Goal: Transaction & Acquisition: Purchase product/service

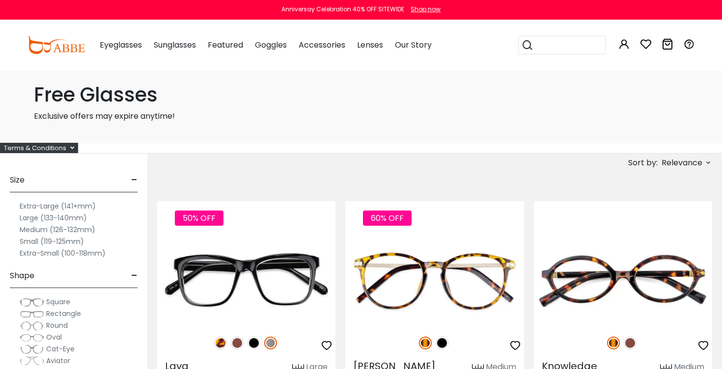
click at [678, 164] on span "Relevance" at bounding box center [681, 163] width 41 height 18
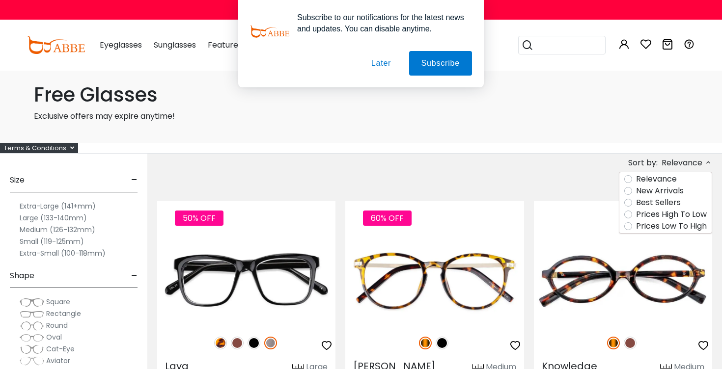
click at [663, 224] on label "Prices Low To High" at bounding box center [671, 226] width 71 height 12
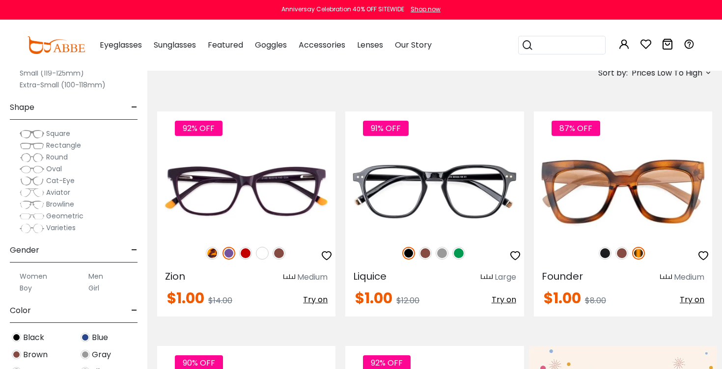
scroll to position [101, 0]
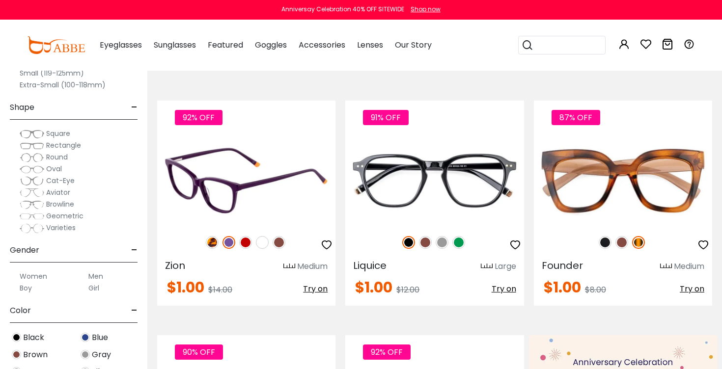
click at [260, 240] on img at bounding box center [262, 242] width 13 height 13
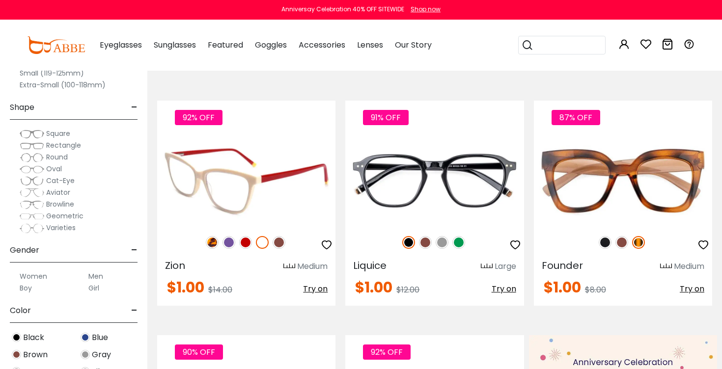
click at [226, 244] on img at bounding box center [228, 242] width 13 height 13
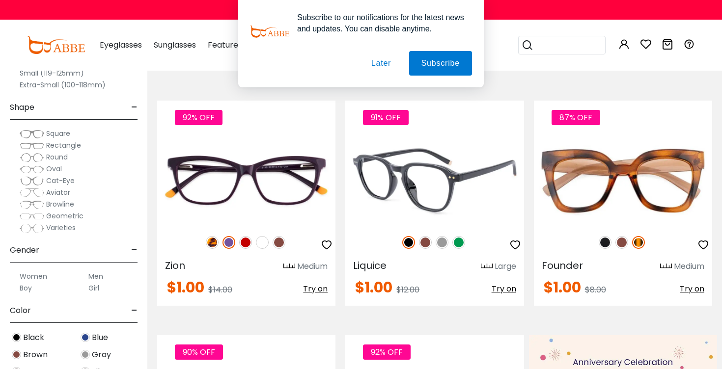
click at [445, 242] on img at bounding box center [442, 242] width 13 height 13
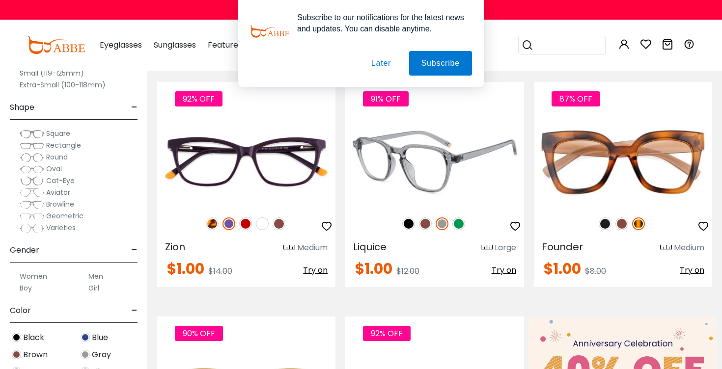
scroll to position [124, 0]
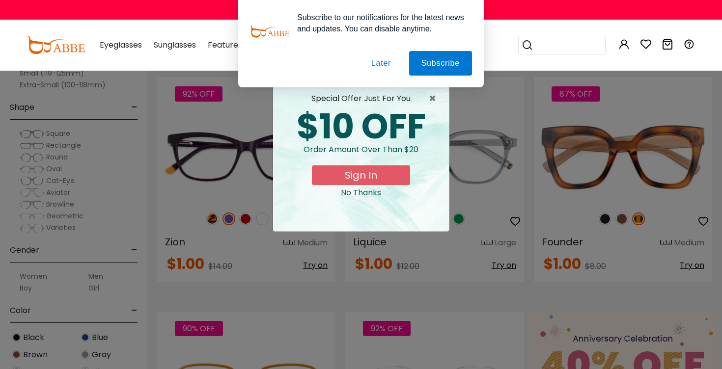
click at [381, 60] on button "Later" at bounding box center [381, 63] width 44 height 25
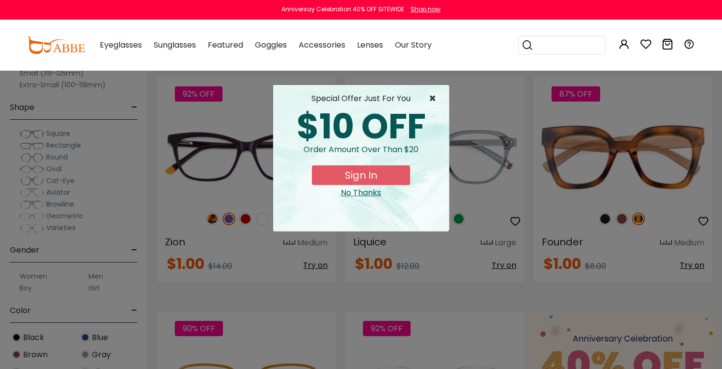
click at [435, 97] on span "×" at bounding box center [435, 99] width 12 height 12
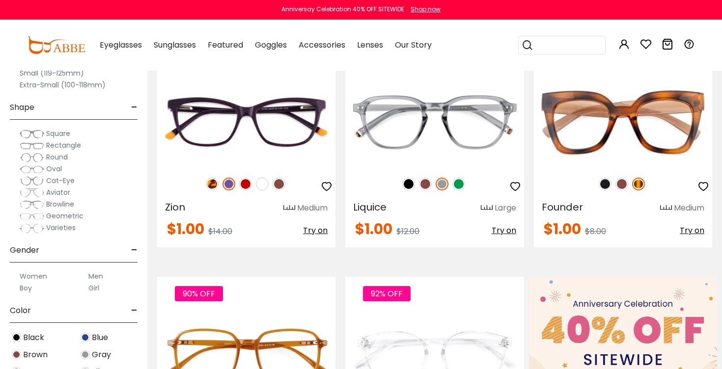
scroll to position [160, 0]
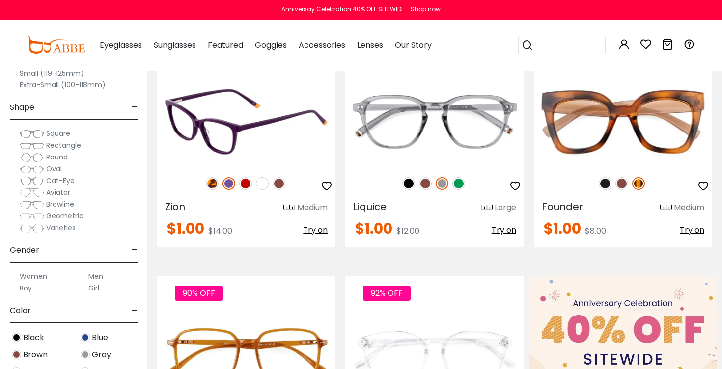
click at [279, 188] on img at bounding box center [279, 183] width 13 height 13
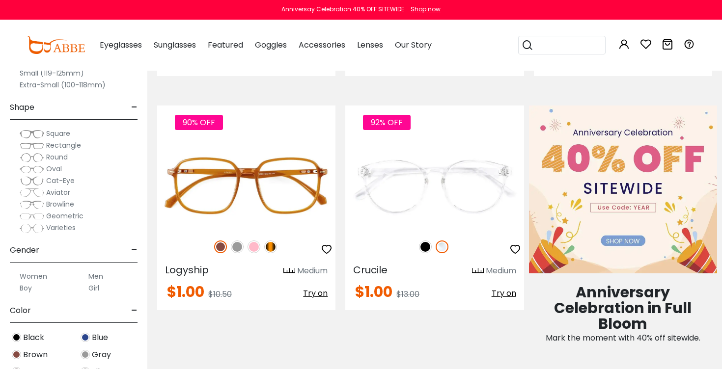
scroll to position [331, 0]
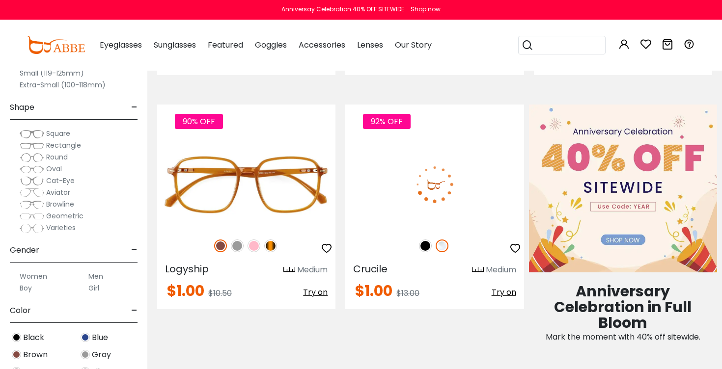
click at [399, 167] on img at bounding box center [434, 184] width 178 height 89
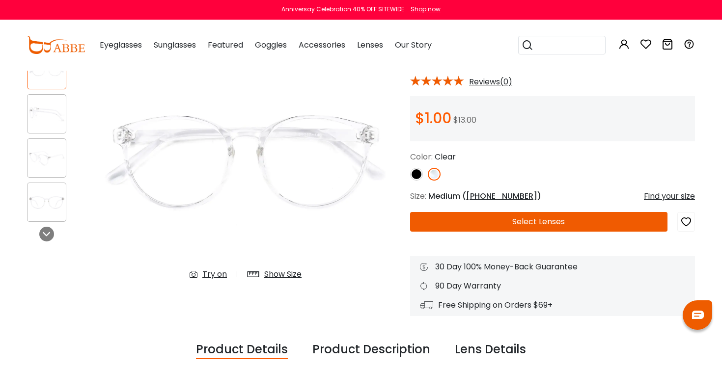
scroll to position [84, 0]
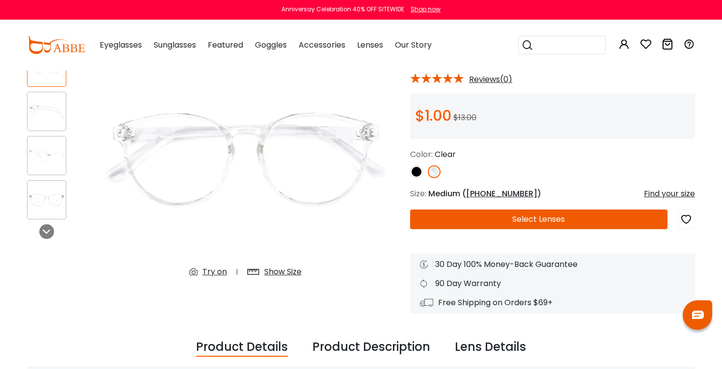
click at [503, 225] on button "Select Lenses" at bounding box center [538, 220] width 257 height 20
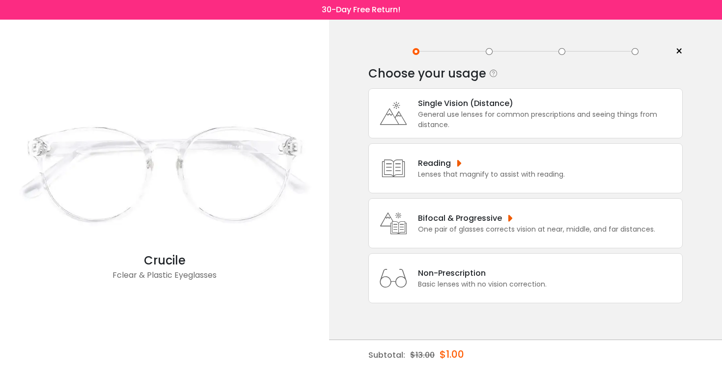
click at [676, 51] on span "×" at bounding box center [678, 51] width 7 height 15
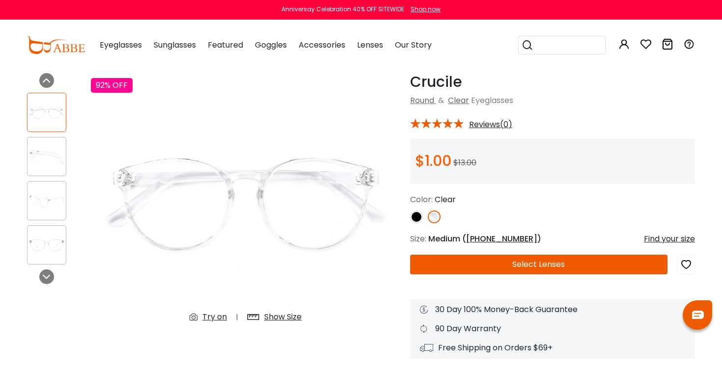
scroll to position [40, 0]
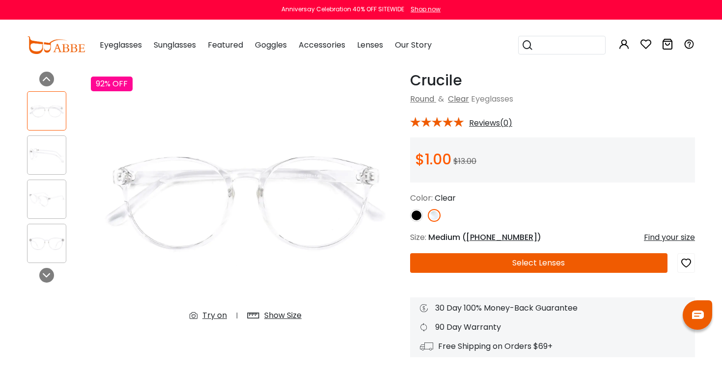
click at [494, 261] on button "Select Lenses" at bounding box center [538, 263] width 257 height 20
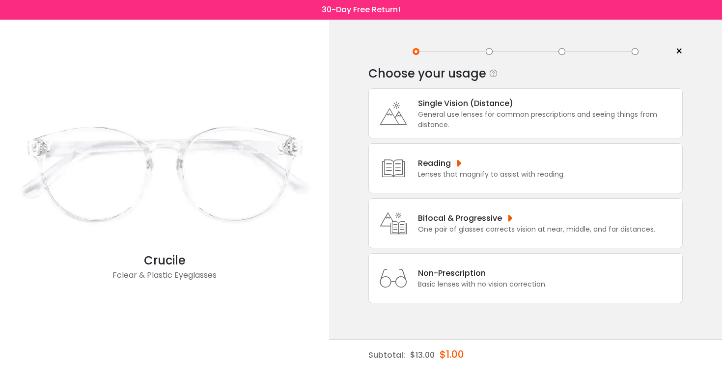
click at [470, 114] on div "General use lenses for common prescriptions and seeing things from distance." at bounding box center [547, 119] width 259 height 21
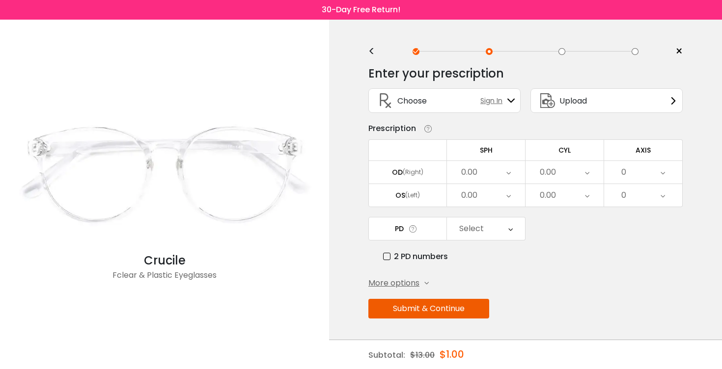
click at [469, 177] on div "0.00" at bounding box center [469, 173] width 16 height 20
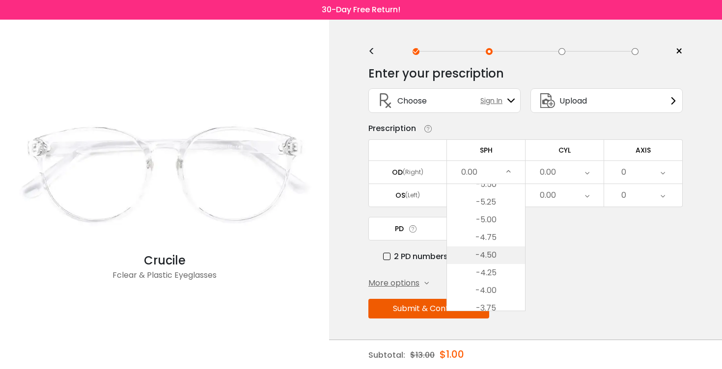
scroll to position [1034, 0]
click at [493, 277] on li "-4.25" at bounding box center [486, 273] width 78 height 18
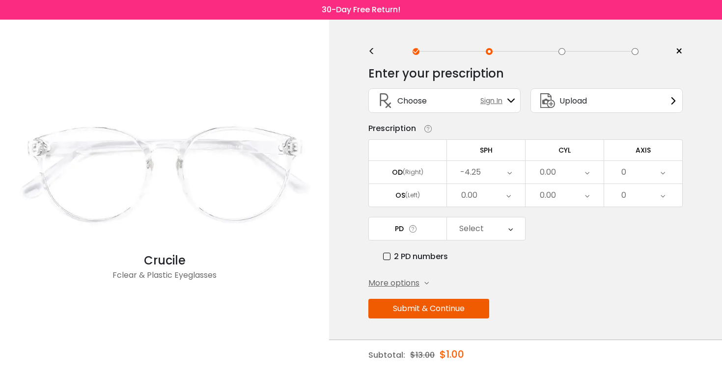
click at [559, 175] on div "0.00" at bounding box center [564, 172] width 78 height 23
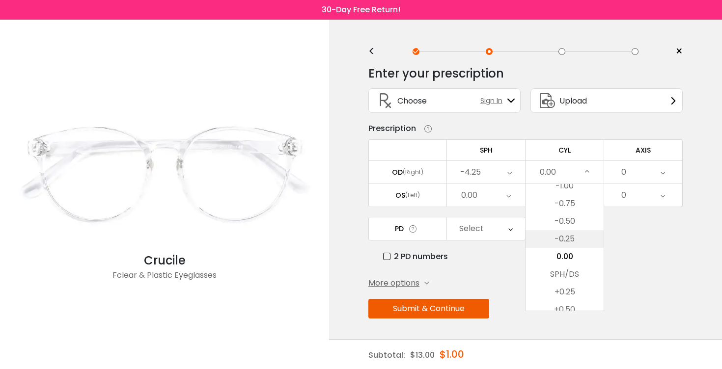
click at [558, 243] on li "-0.25" at bounding box center [564, 239] width 78 height 18
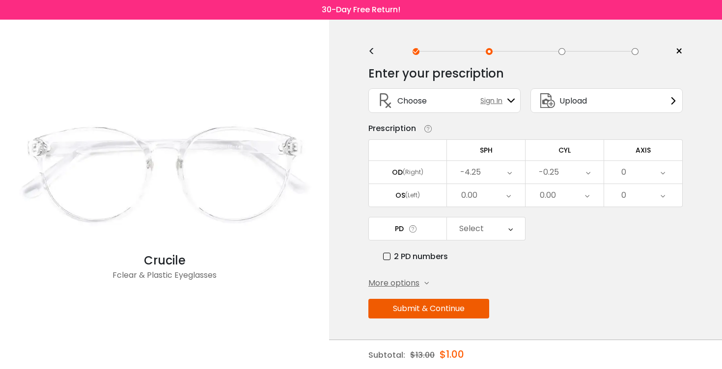
click at [493, 195] on div "0.00" at bounding box center [486, 195] width 78 height 23
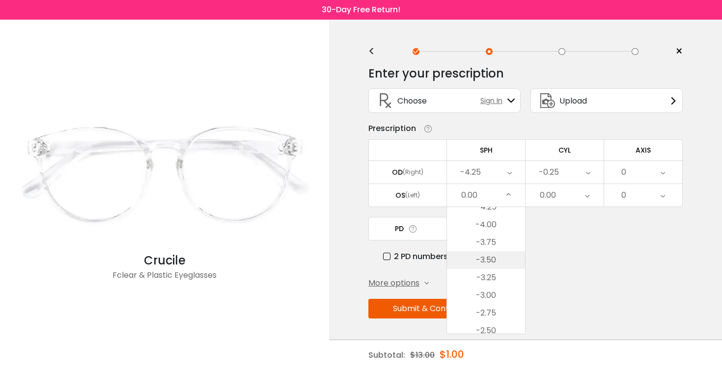
scroll to position [1120, 0]
click at [485, 234] on li "-4.00" at bounding box center [486, 227] width 78 height 18
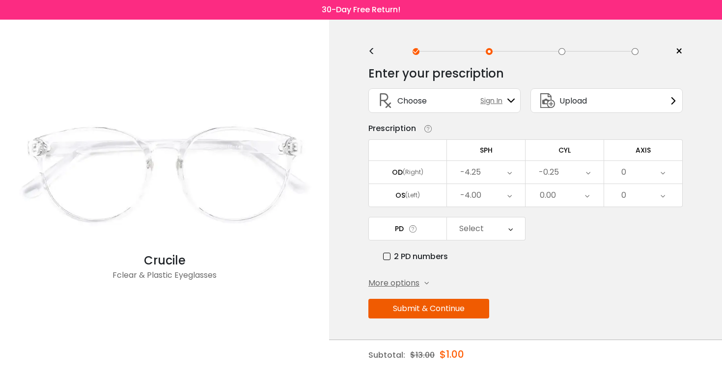
click at [533, 204] on div "0.00" at bounding box center [564, 195] width 78 height 23
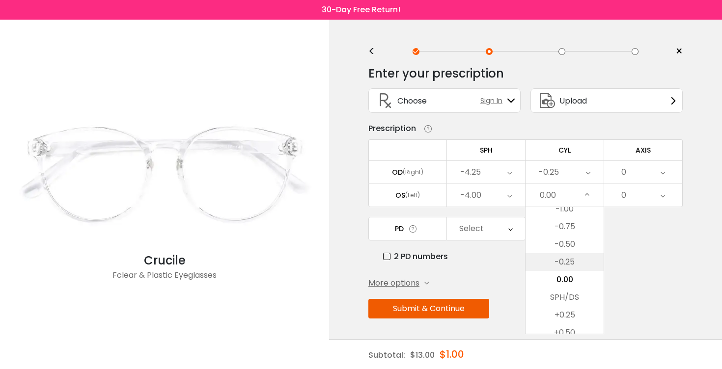
click at [559, 266] on li "-0.25" at bounding box center [564, 262] width 78 height 18
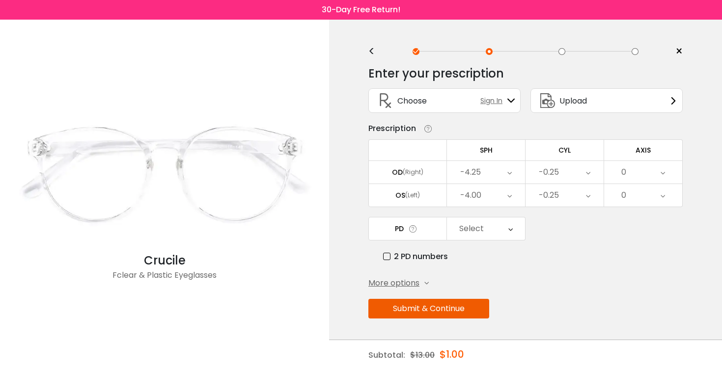
click at [644, 178] on div "0" at bounding box center [643, 172] width 78 height 23
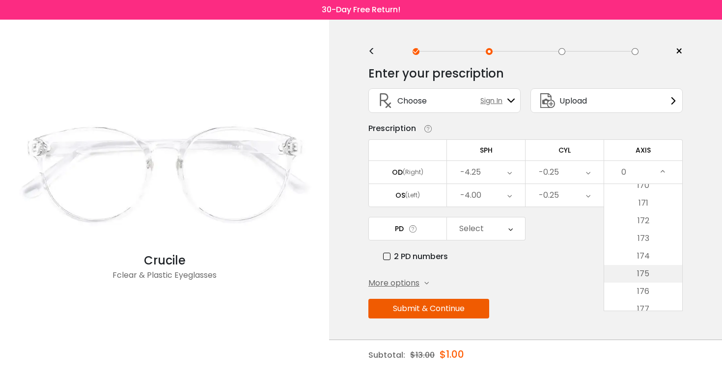
scroll to position [3001, 0]
click at [654, 196] on li "170" at bounding box center [643, 198] width 78 height 18
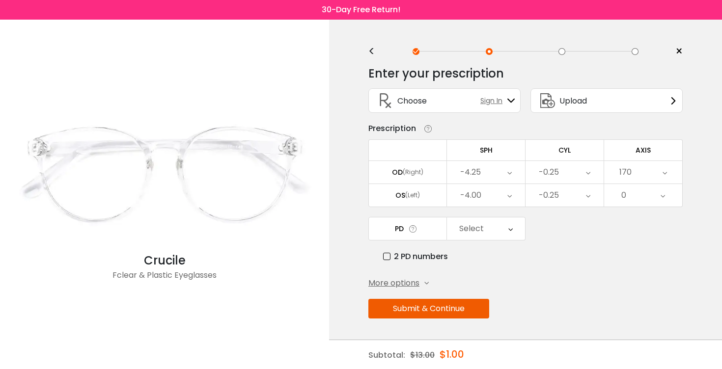
click at [637, 197] on div "0" at bounding box center [643, 195] width 78 height 23
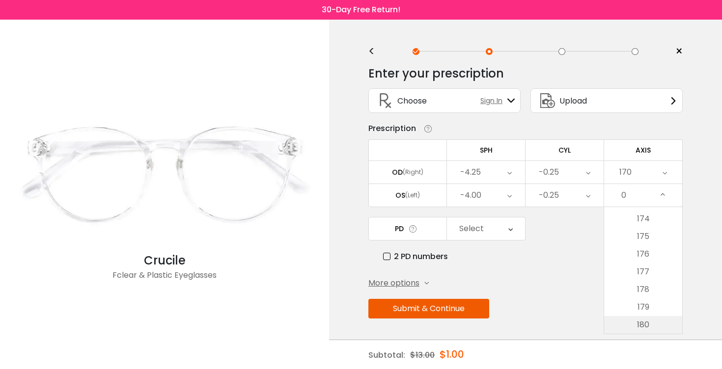
scroll to position [3073, 0]
click at [634, 332] on li "180" at bounding box center [643, 325] width 78 height 18
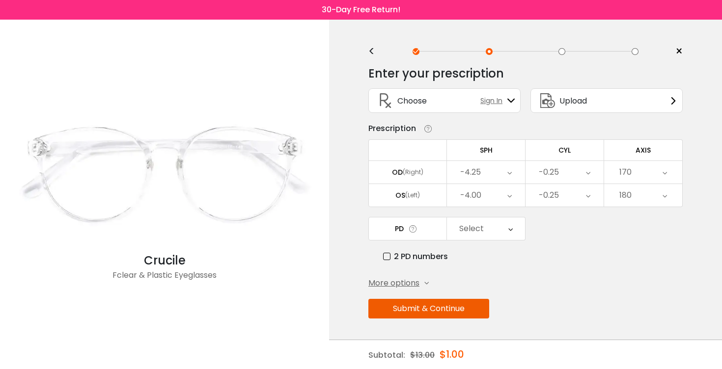
click at [476, 233] on div "Select" at bounding box center [471, 229] width 25 height 20
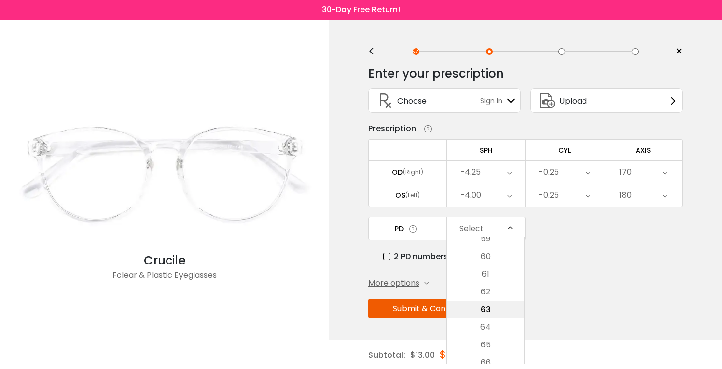
click at [487, 310] on li "63" at bounding box center [485, 310] width 77 height 18
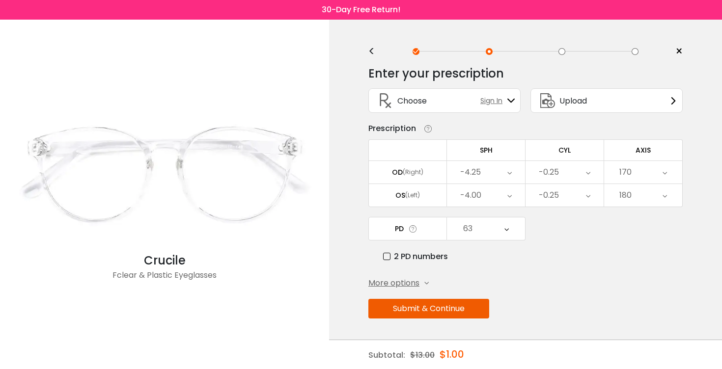
click at [487, 230] on div "63" at bounding box center [486, 229] width 78 height 23
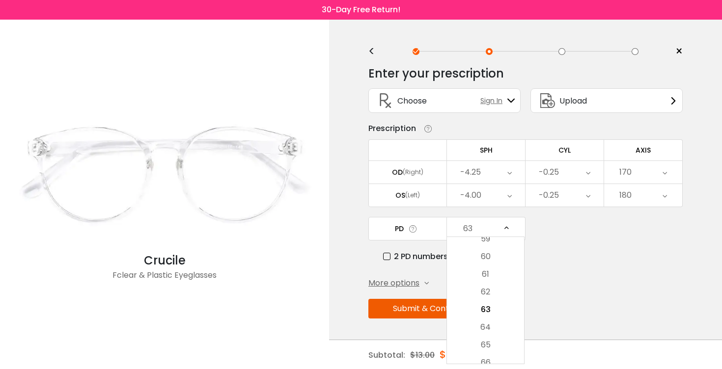
click at [575, 262] on div "2 PD numbers" at bounding box center [533, 256] width 300 height 12
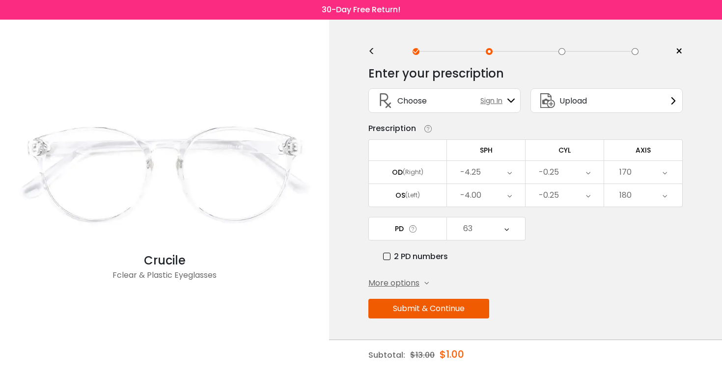
click at [447, 306] on button "Submit & Continue" at bounding box center [428, 309] width 121 height 20
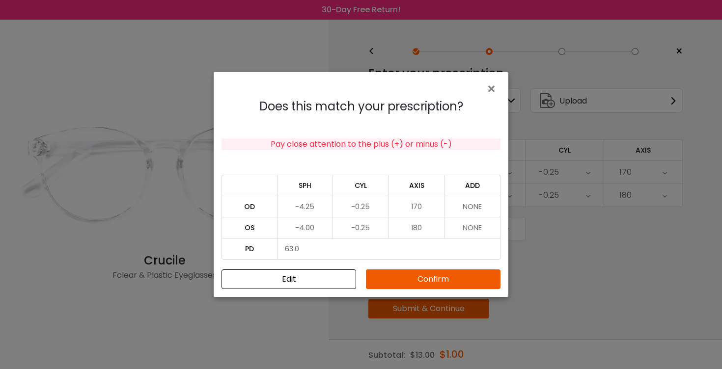
click at [444, 276] on button "Confirm" at bounding box center [433, 280] width 135 height 20
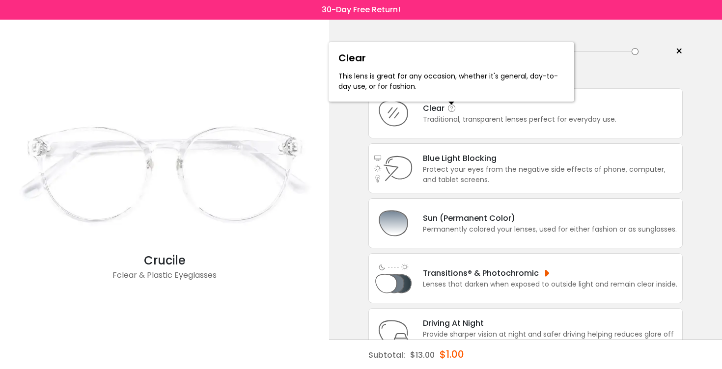
click at [447, 112] on icon at bounding box center [452, 109] width 10 height 10
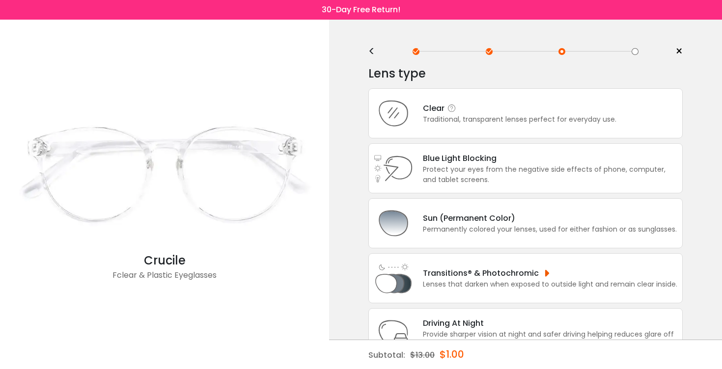
click at [503, 109] on div "Clear" at bounding box center [519, 108] width 193 height 12
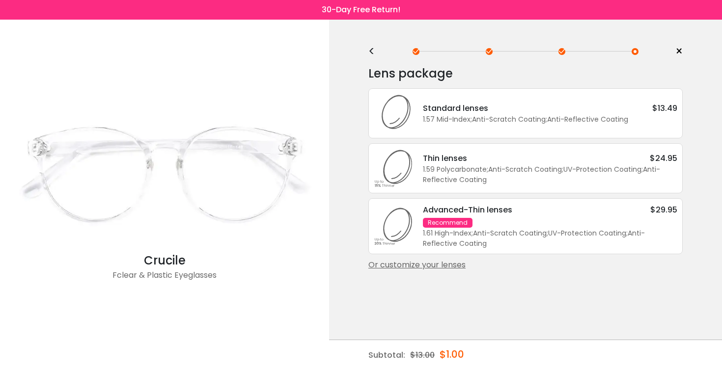
click at [578, 119] on div "1.57 Mid-Index ; Anti-Scratch Coating ; Anti-Reflective Coating ;" at bounding box center [550, 119] width 254 height 10
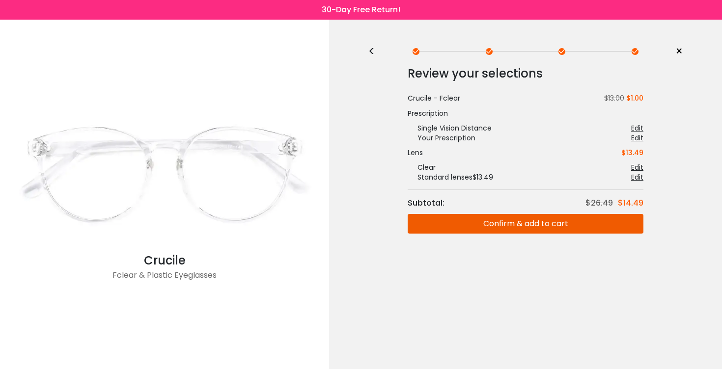
click at [547, 229] on button "Confirm & add to cart" at bounding box center [526, 224] width 236 height 20
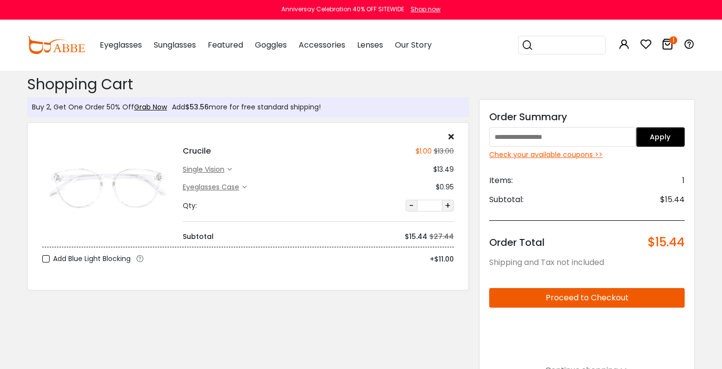
click at [225, 169] on div "single vision" at bounding box center [205, 169] width 45 height 10
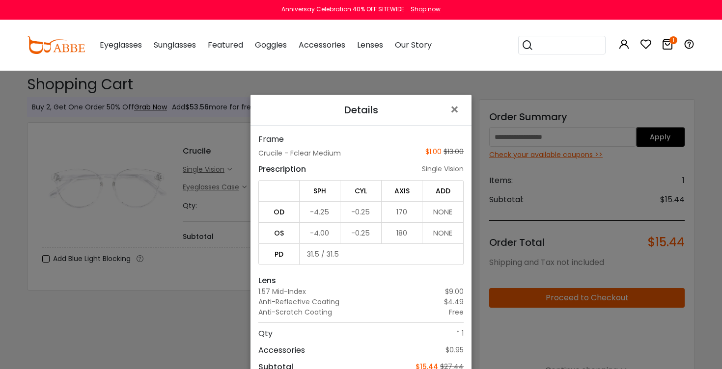
click at [201, 229] on div "Details × Frame Crucile - Fclear Medium $1.00 $13.00 Prescription single vision…" at bounding box center [361, 184] width 722 height 369
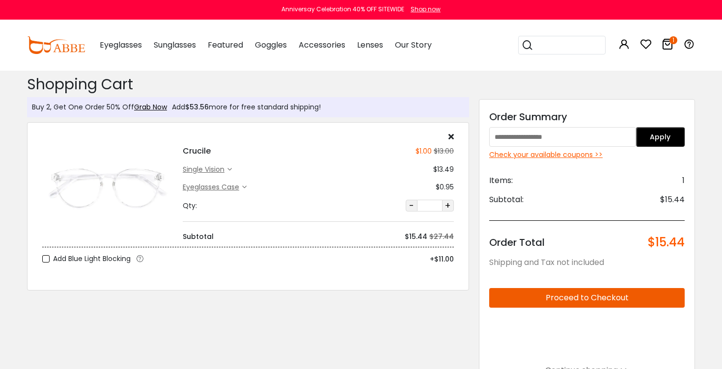
click at [239, 184] on div "Eyeglasses Case" at bounding box center [212, 187] width 59 height 10
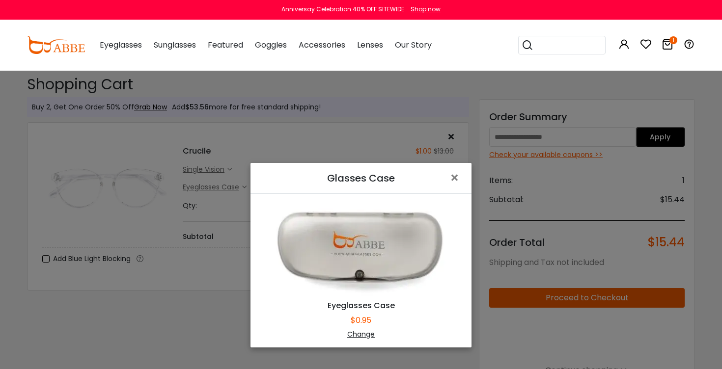
click at [358, 334] on div "Change" at bounding box center [361, 334] width 196 height 10
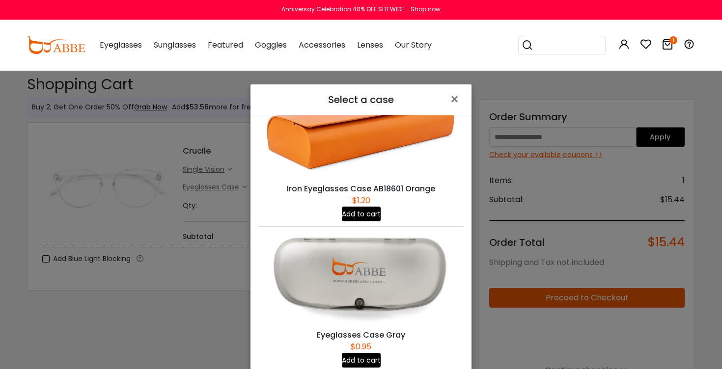
scroll to position [1, 0]
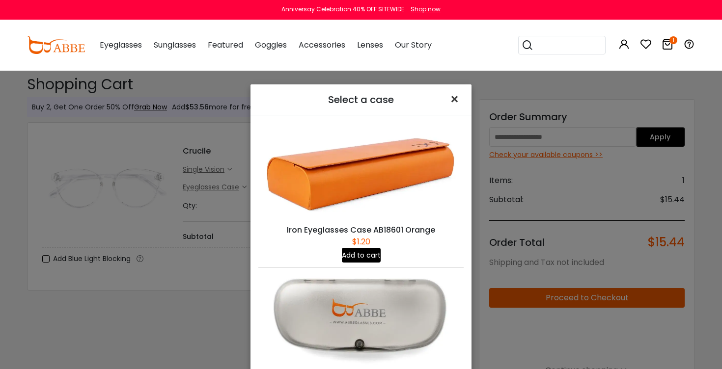
click at [460, 98] on span "×" at bounding box center [456, 99] width 14 height 21
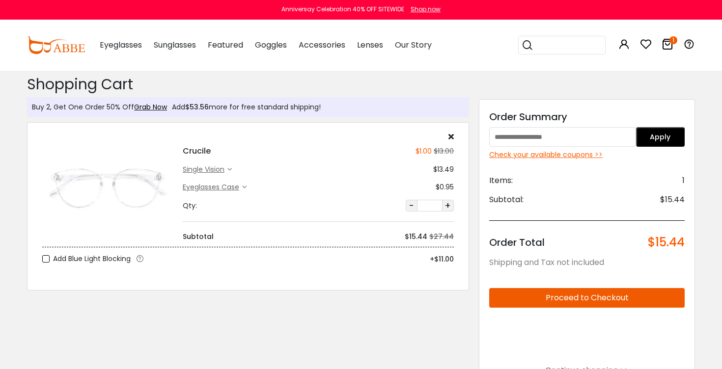
click at [219, 171] on div "single vision" at bounding box center [205, 169] width 45 height 10
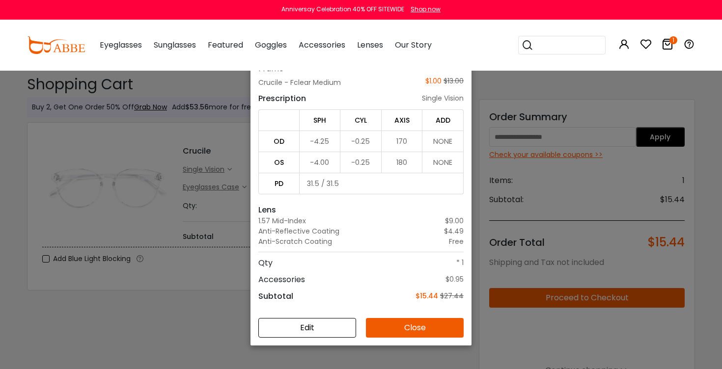
scroll to position [71, 0]
click at [316, 327] on button "Edit" at bounding box center [307, 328] width 98 height 20
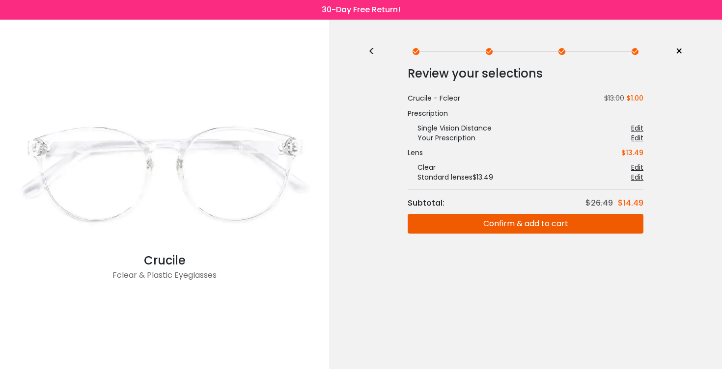
click at [635, 176] on div "Edit" at bounding box center [637, 177] width 12 height 10
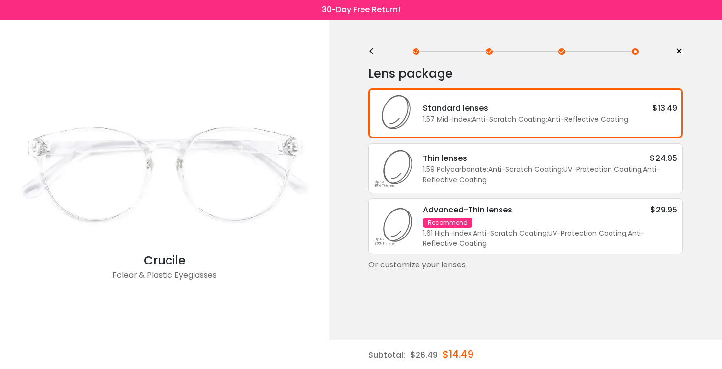
click at [451, 271] on div "Or customize your lenses" at bounding box center [525, 265] width 314 height 12
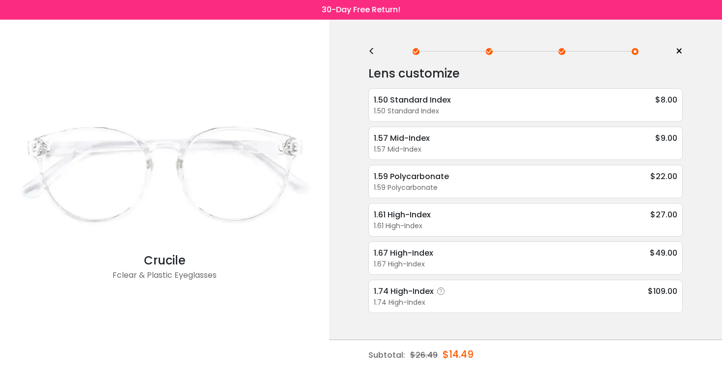
click at [439, 293] on icon at bounding box center [441, 292] width 10 height 10
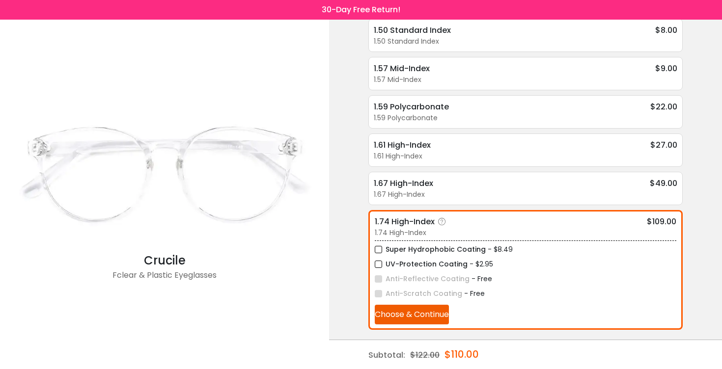
scroll to position [70, 0]
click at [441, 220] on icon at bounding box center [442, 222] width 10 height 10
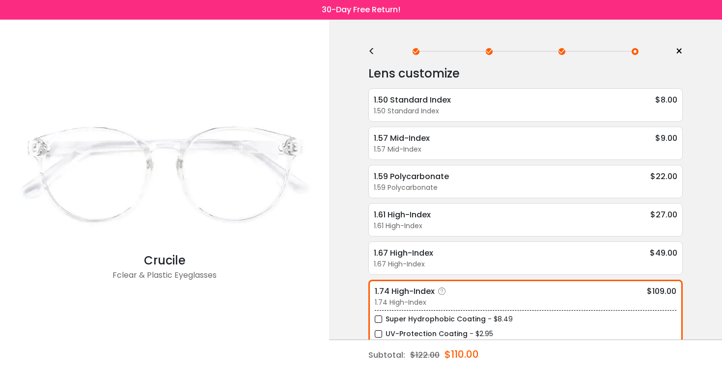
scroll to position [0, 0]
click at [374, 50] on div "<" at bounding box center [375, 52] width 15 height 8
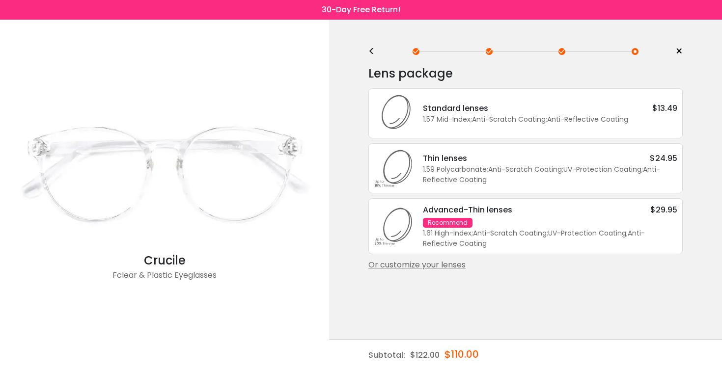
click at [373, 51] on div "<" at bounding box center [375, 52] width 15 height 8
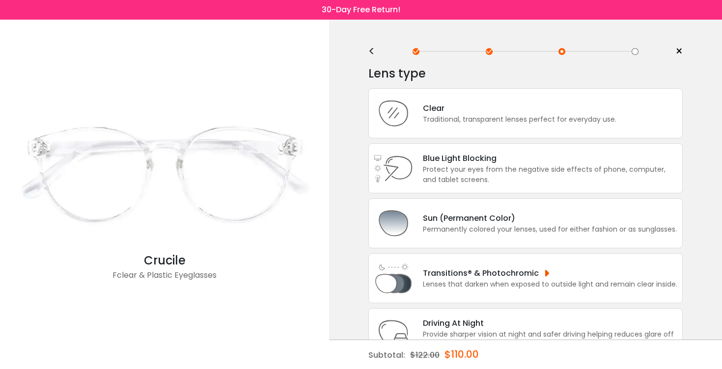
click at [373, 51] on div "<" at bounding box center [375, 52] width 15 height 8
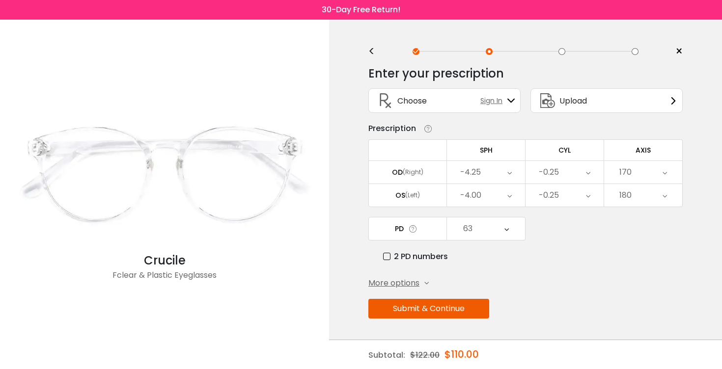
click at [683, 53] on div "< × Choose your usage Single Vision (Distance) This lens helps you see details …" at bounding box center [525, 195] width 393 height 350
click at [680, 49] on span "×" at bounding box center [678, 51] width 7 height 15
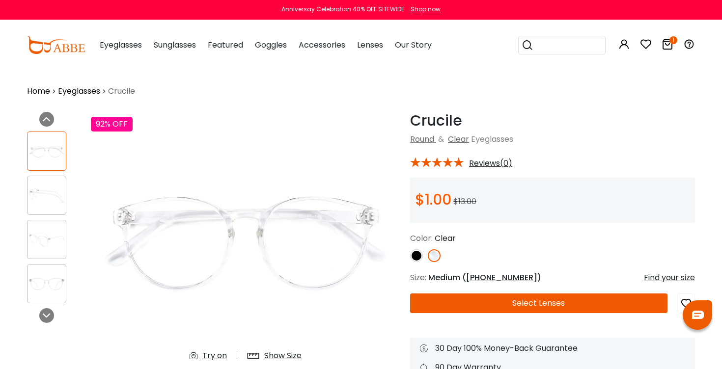
click at [668, 40] on icon at bounding box center [667, 44] width 12 height 12
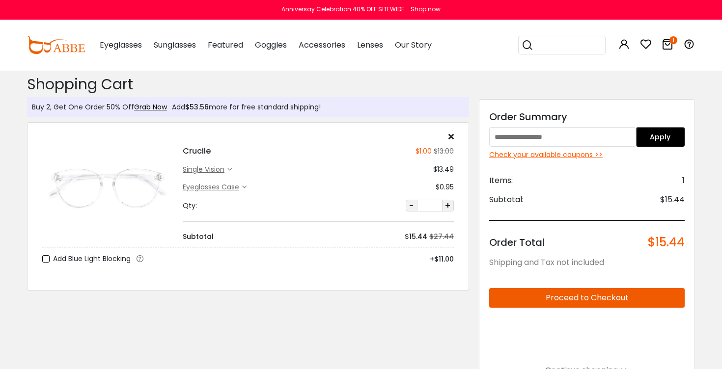
click at [557, 155] on div "Check your available coupons >>" at bounding box center [586, 155] width 195 height 10
click at [242, 187] on div "Eyeglasses Case" at bounding box center [212, 187] width 59 height 10
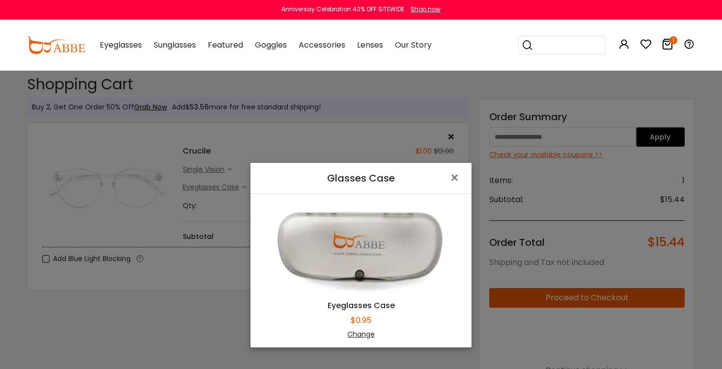
click at [198, 222] on div "Glasses Case × Eyeglasses Case $0.95 Change" at bounding box center [361, 184] width 722 height 369
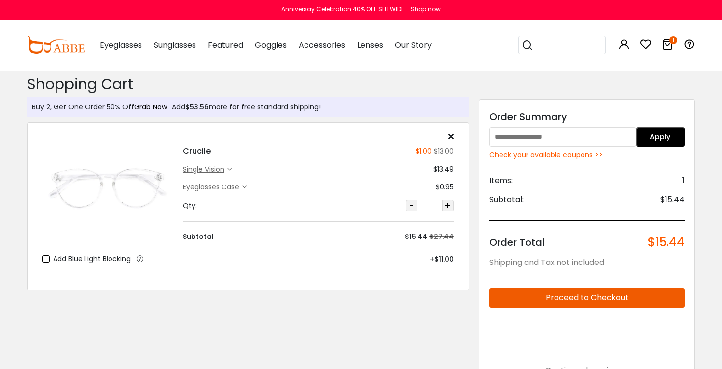
click at [226, 170] on div "single vision" at bounding box center [205, 169] width 45 height 10
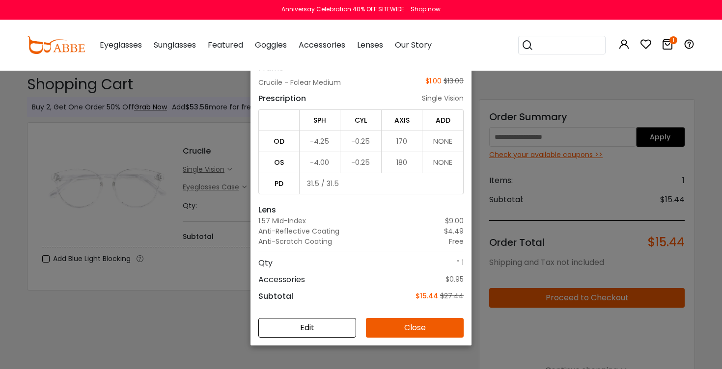
scroll to position [71, 0]
click at [315, 327] on button "Edit" at bounding box center [307, 328] width 98 height 20
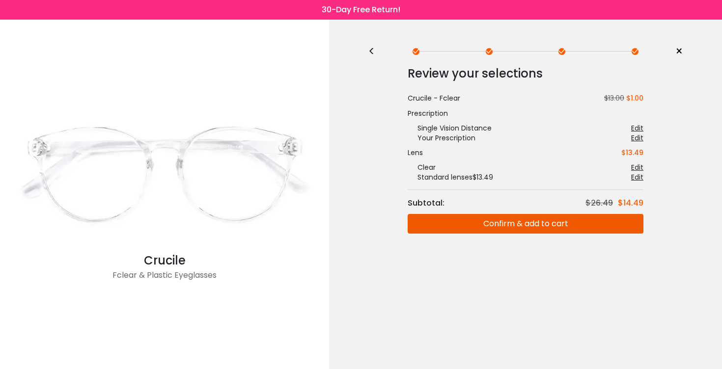
click at [633, 177] on div "Edit" at bounding box center [637, 177] width 12 height 10
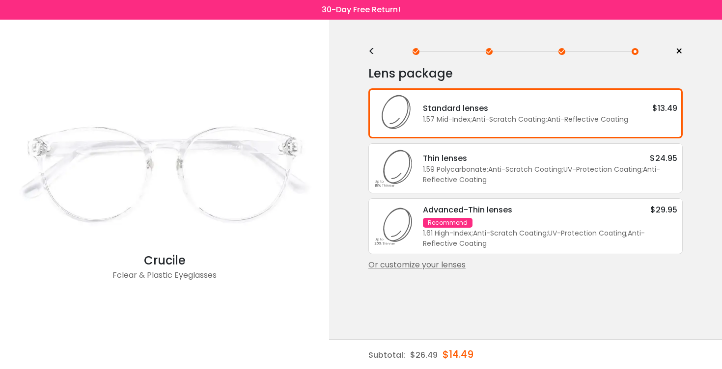
click at [427, 271] on div "Or customize your lenses" at bounding box center [525, 265] width 314 height 12
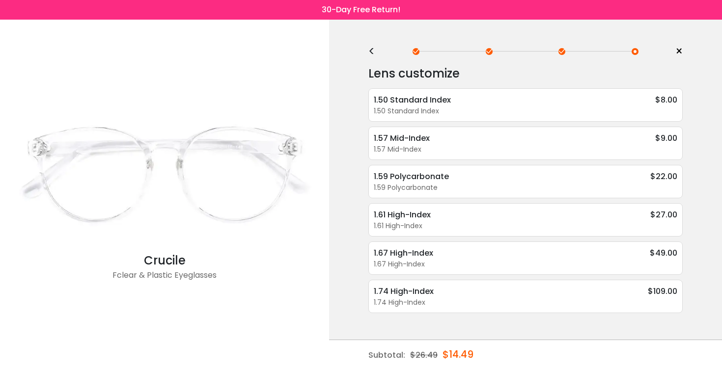
click at [373, 55] on div "<" at bounding box center [375, 52] width 15 height 8
